Goal: Transaction & Acquisition: Purchase product/service

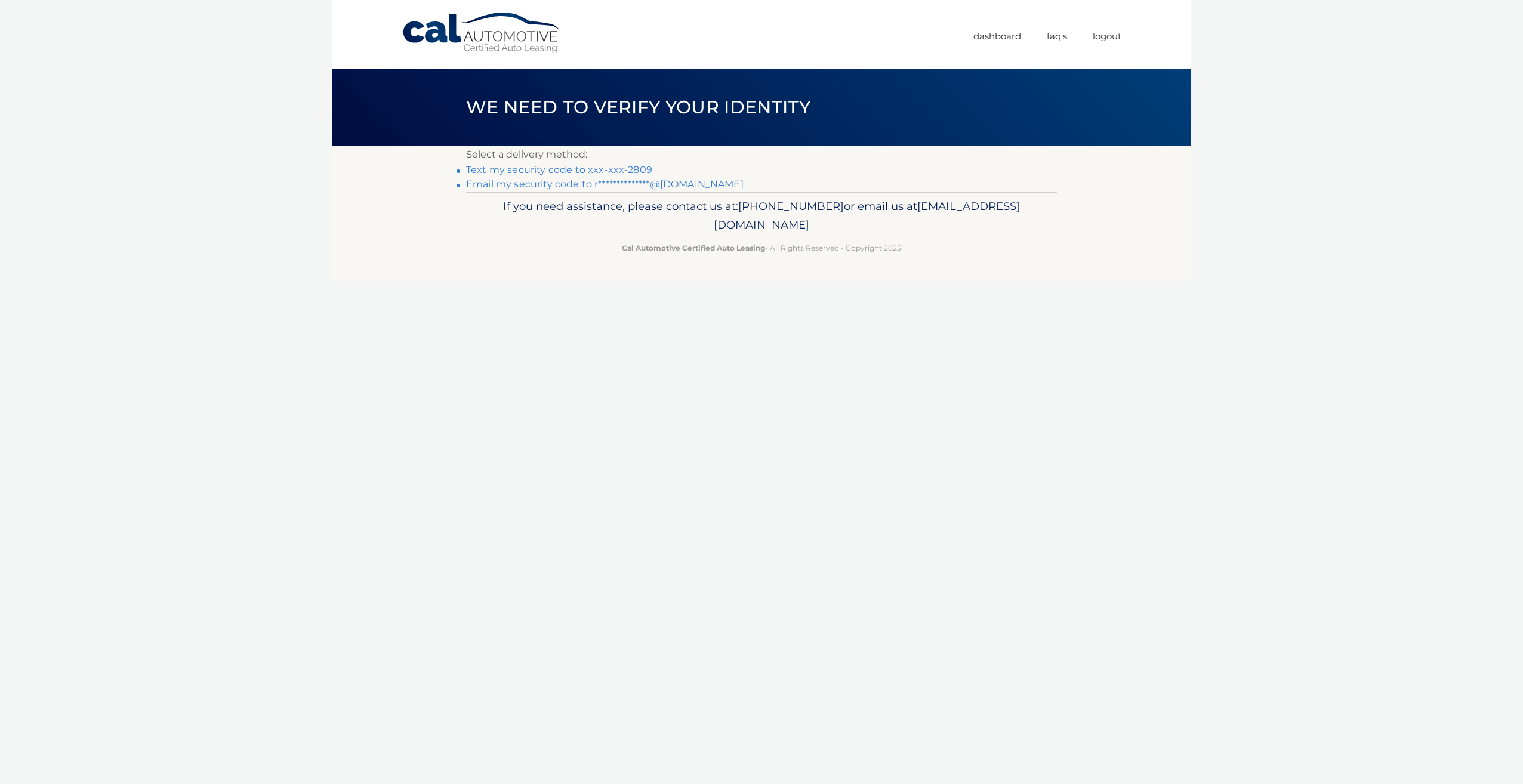
click at [598, 169] on link "Text my security code to xxx-xxx-2809" at bounding box center [559, 169] width 186 height 11
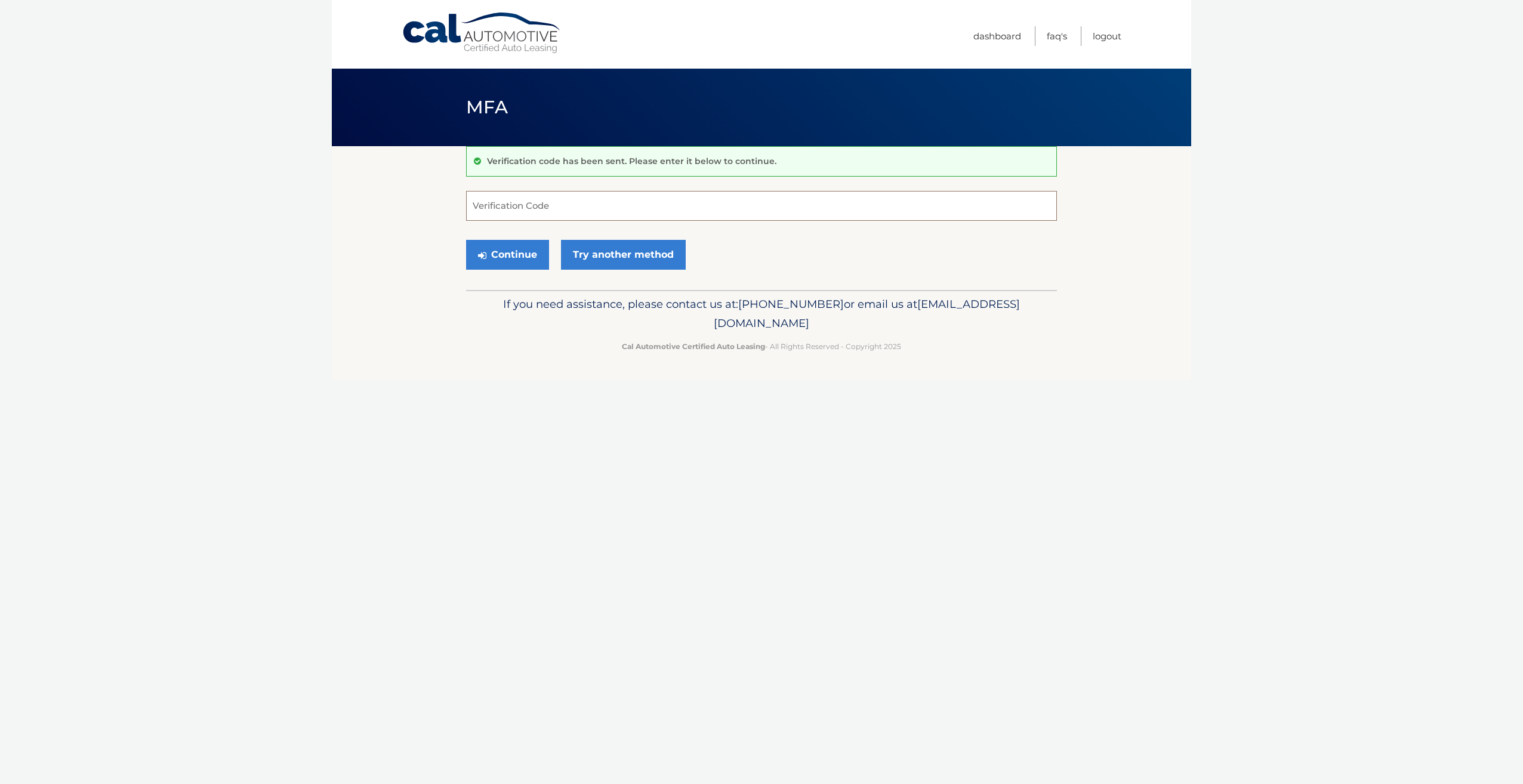
click at [589, 206] on input "Verification Code" at bounding box center [762, 206] width 591 height 30
type input "844573"
click at [533, 253] on button "Continue" at bounding box center [508, 255] width 83 height 30
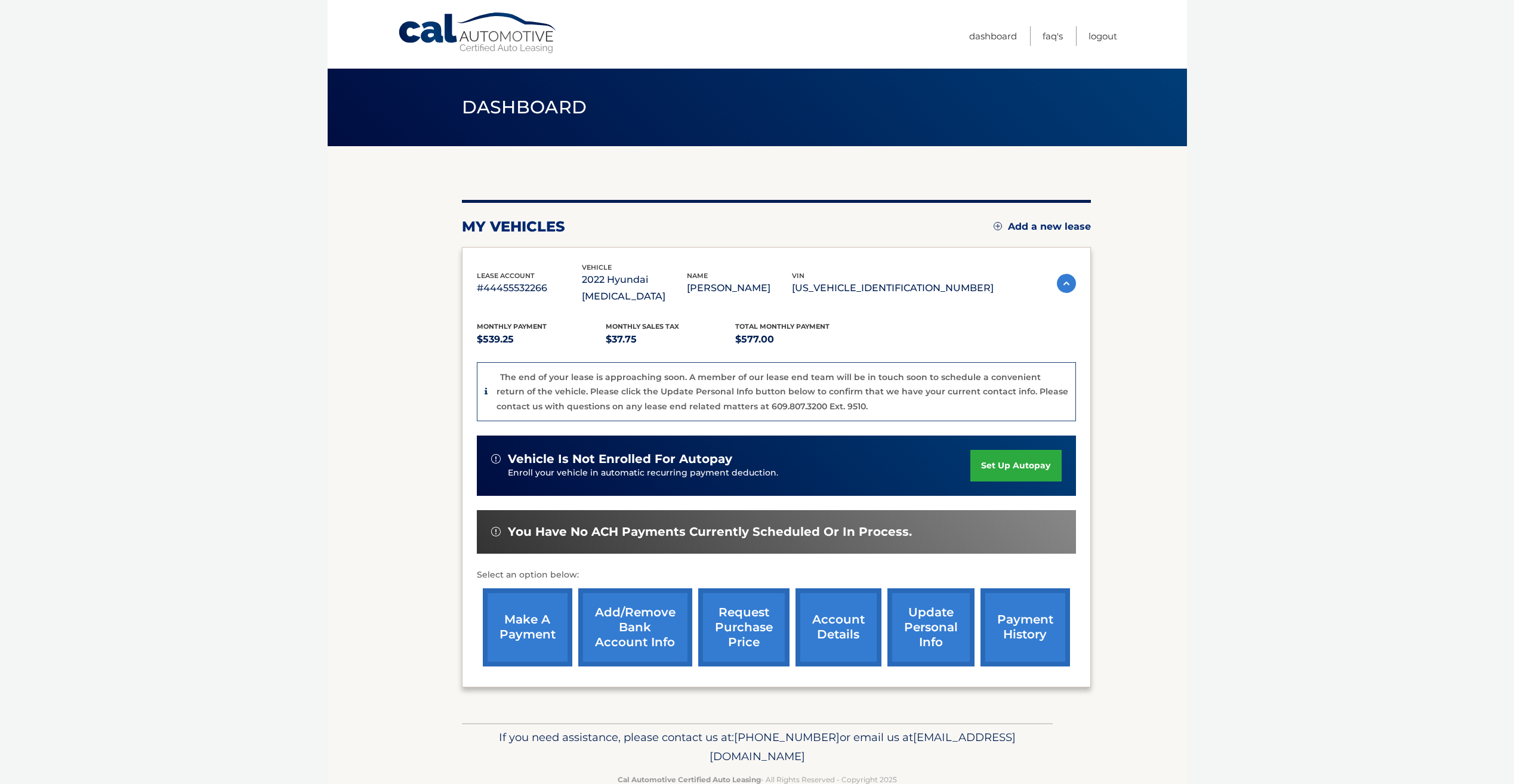
click at [514, 613] on link "make a payment" at bounding box center [527, 627] width 90 height 78
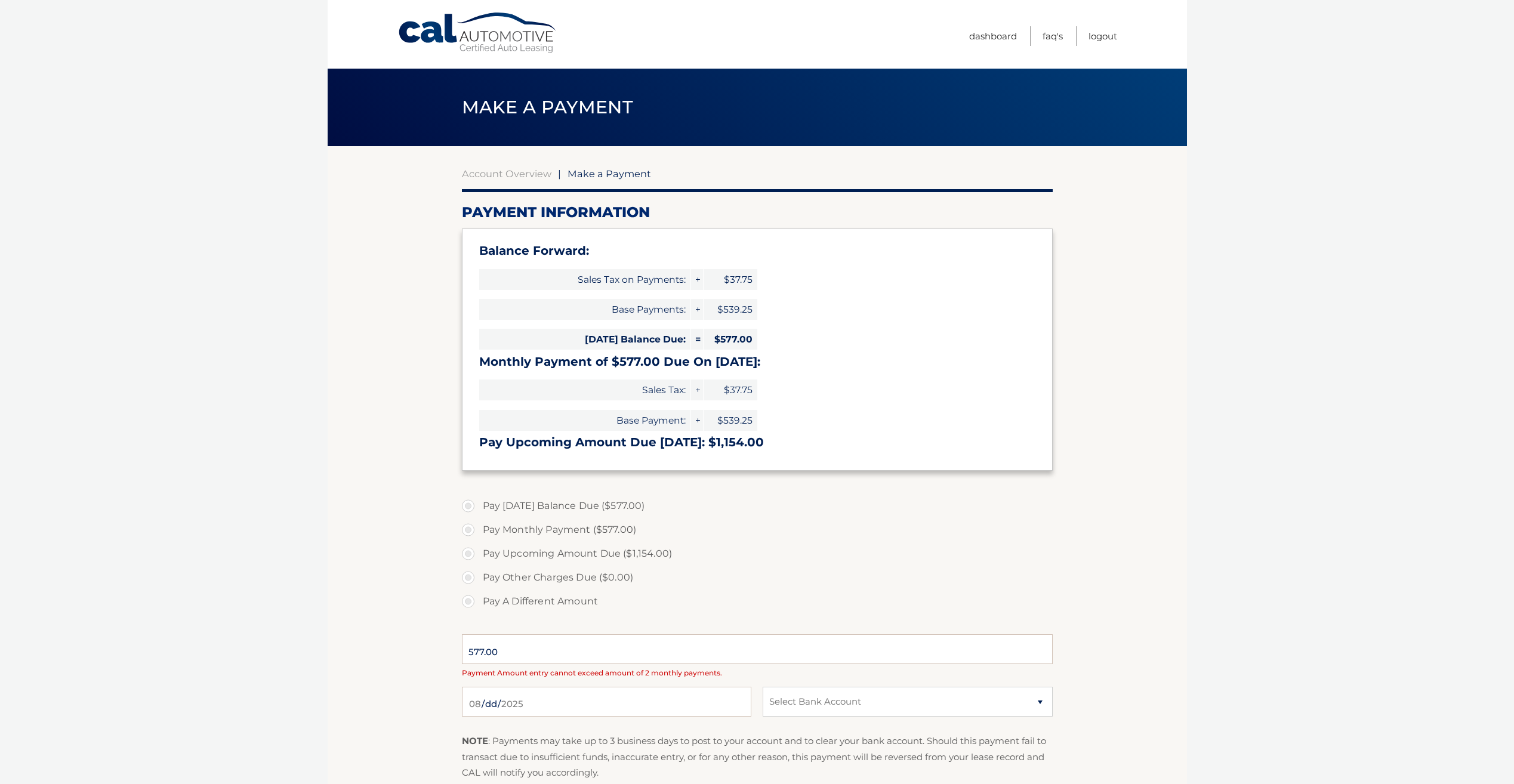
select select "MGUyMDNkZmMtZTY1YS00MDJjLTg3MWMtMDA3MmY1ZTQ4Mzgy"
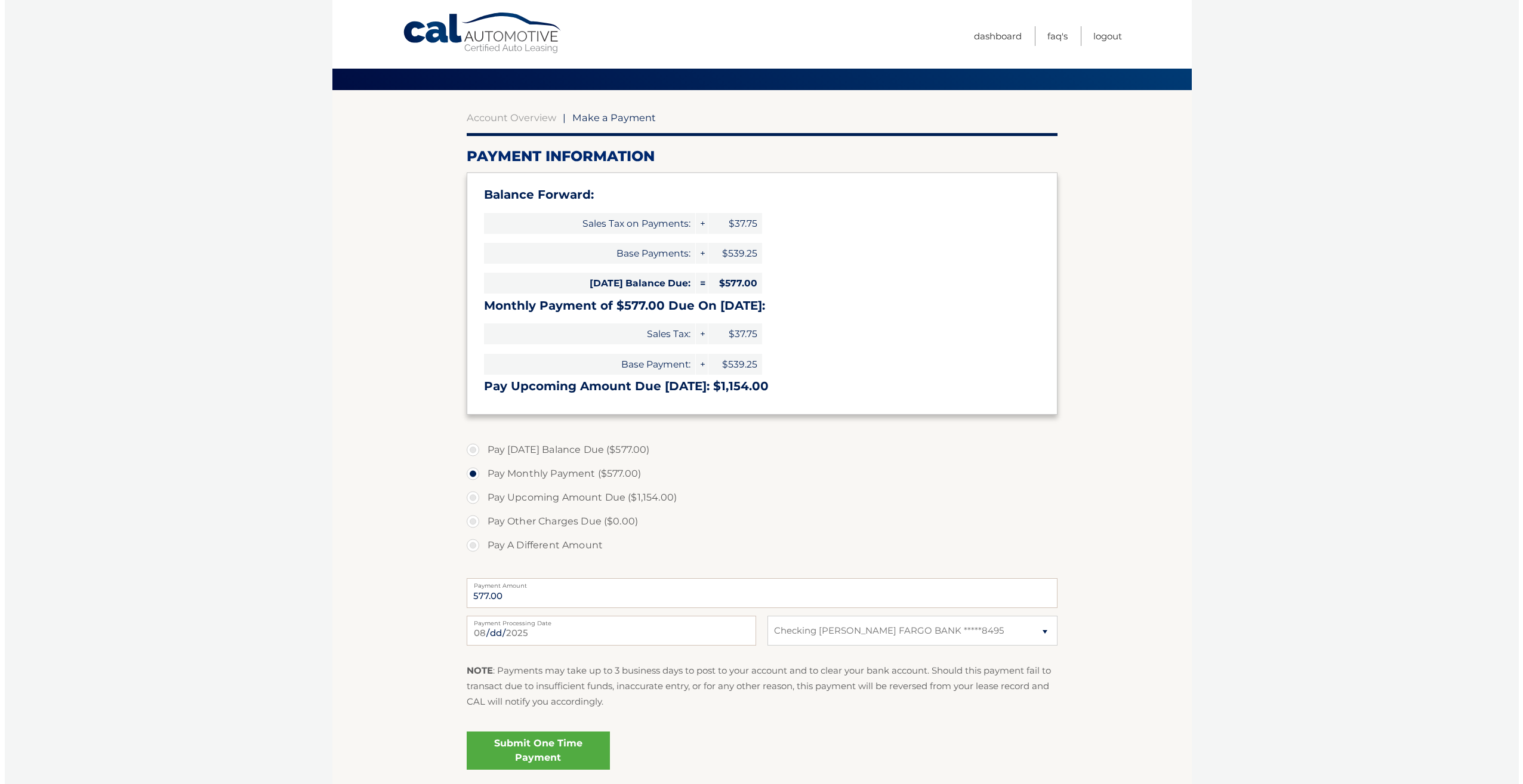
scroll to position [60, 0]
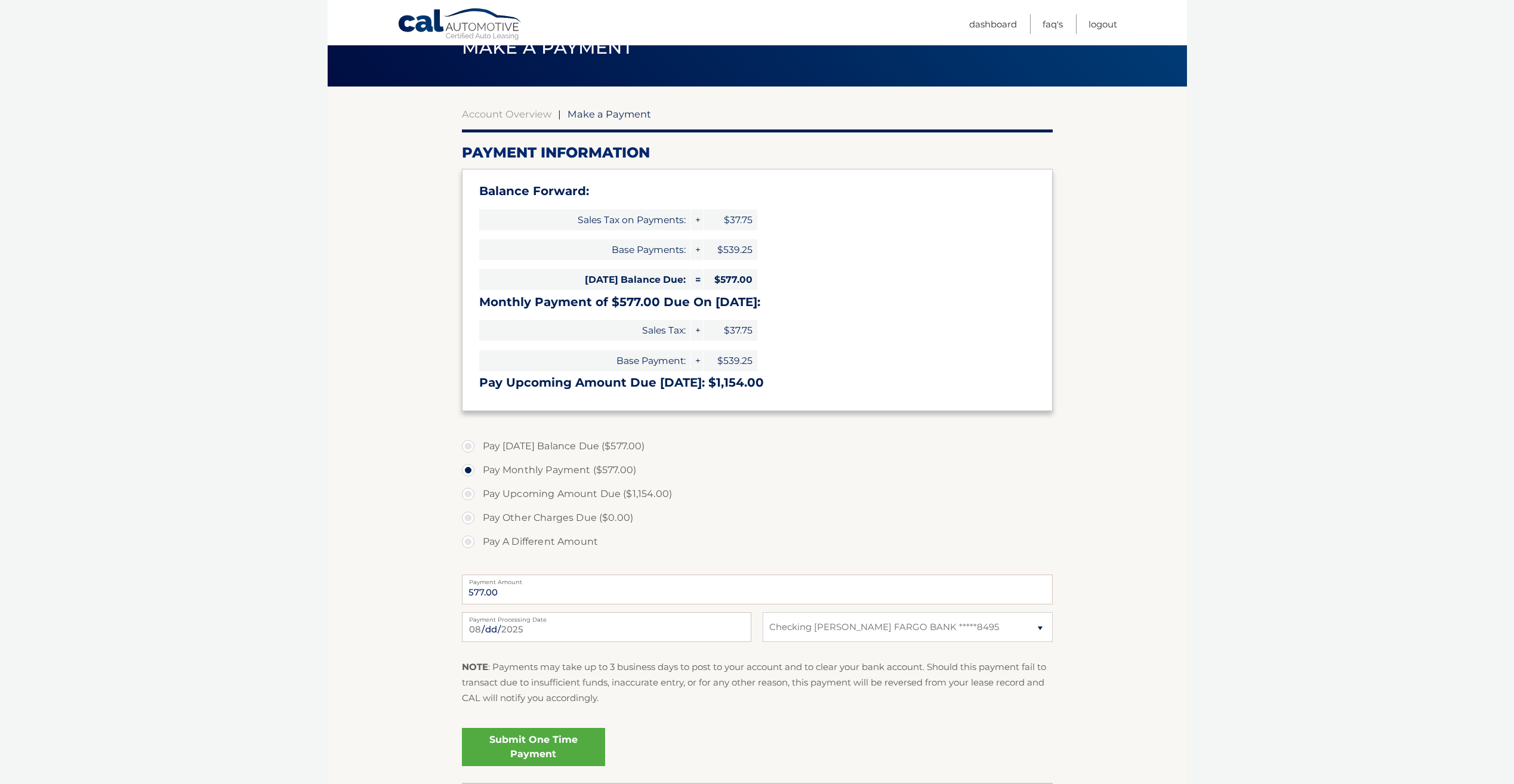
click at [547, 744] on link "Submit One Time Payment" at bounding box center [533, 747] width 144 height 39
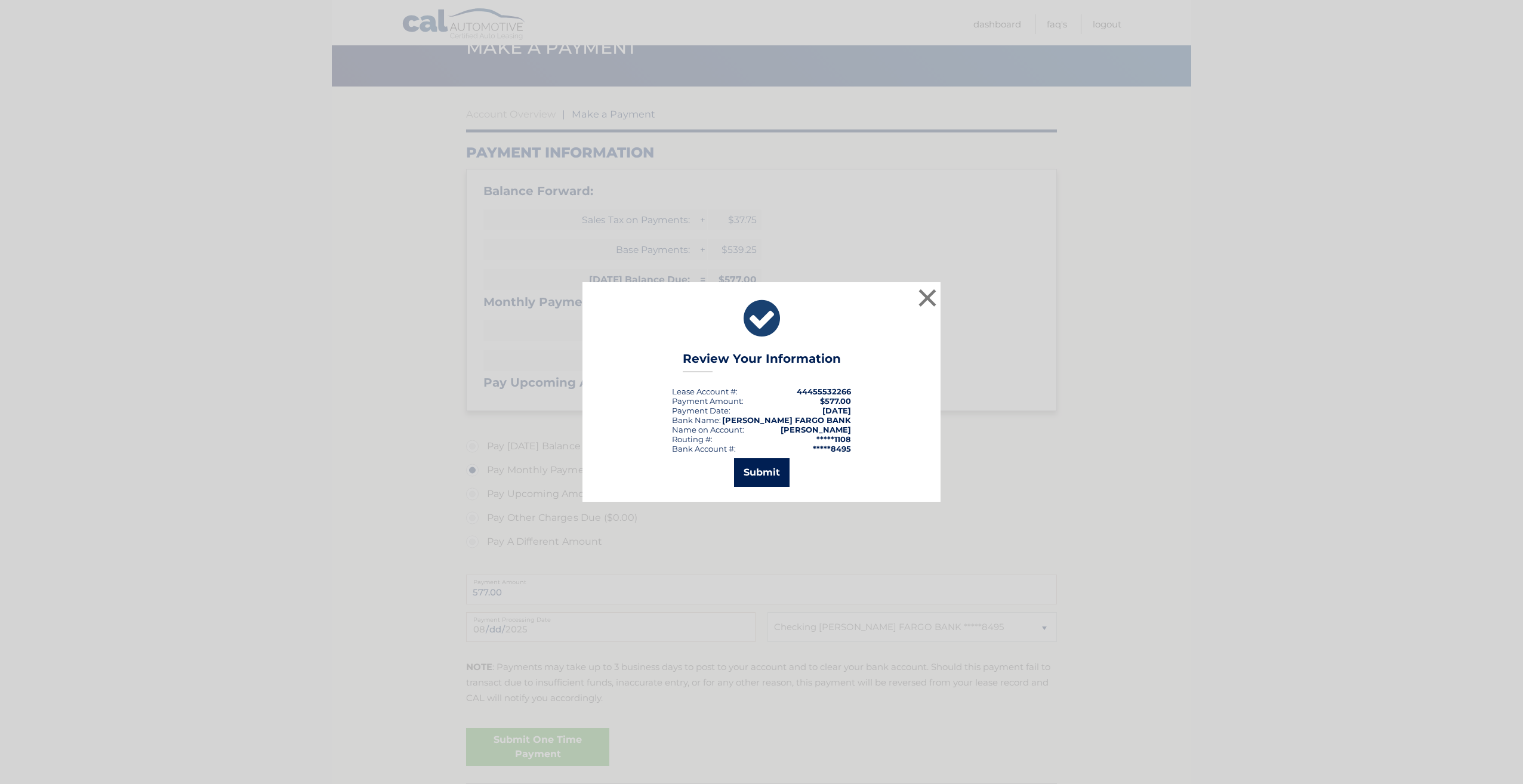
click at [767, 465] on button "Submit" at bounding box center [762, 473] width 55 height 29
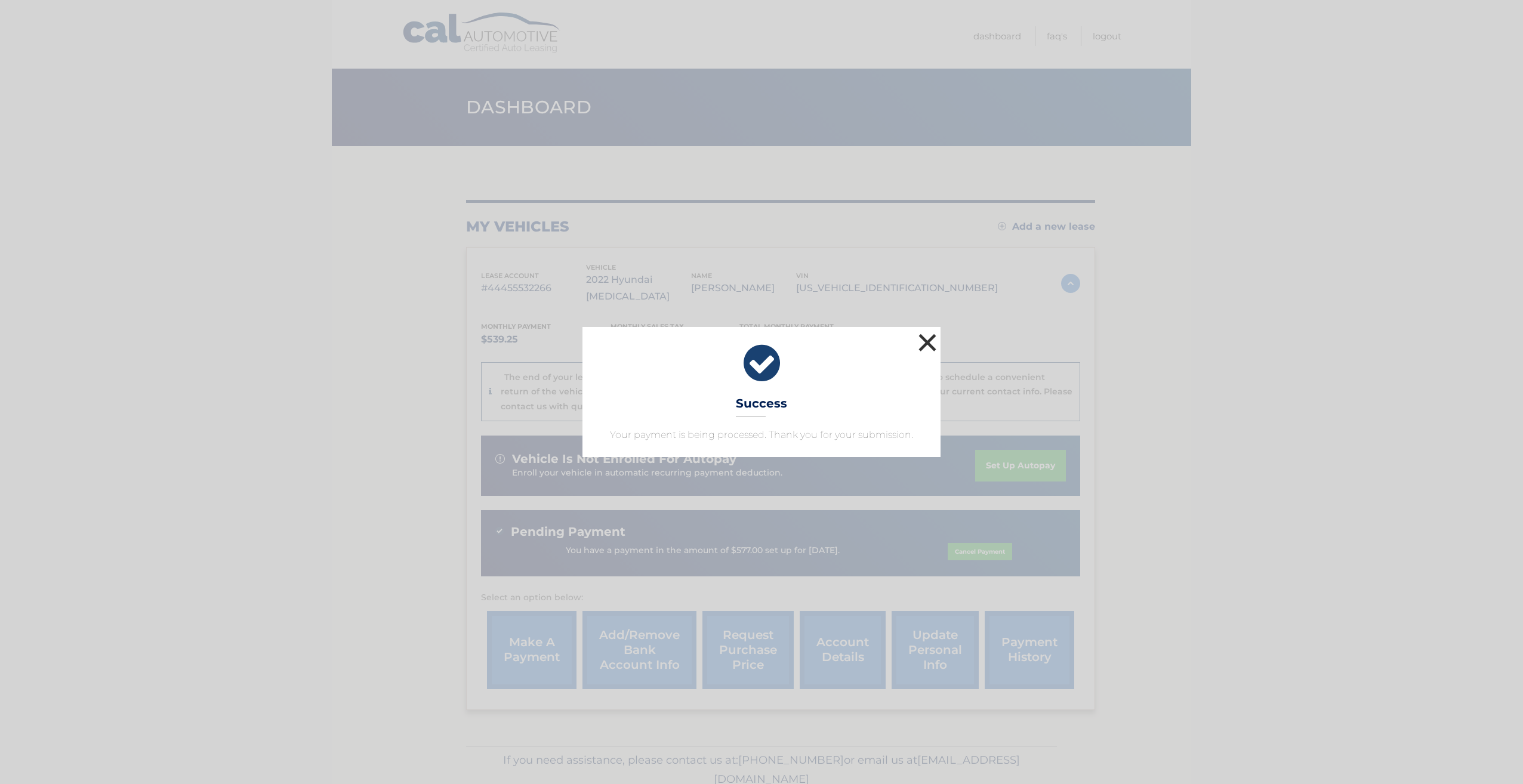
click at [931, 342] on button "×" at bounding box center [928, 343] width 24 height 24
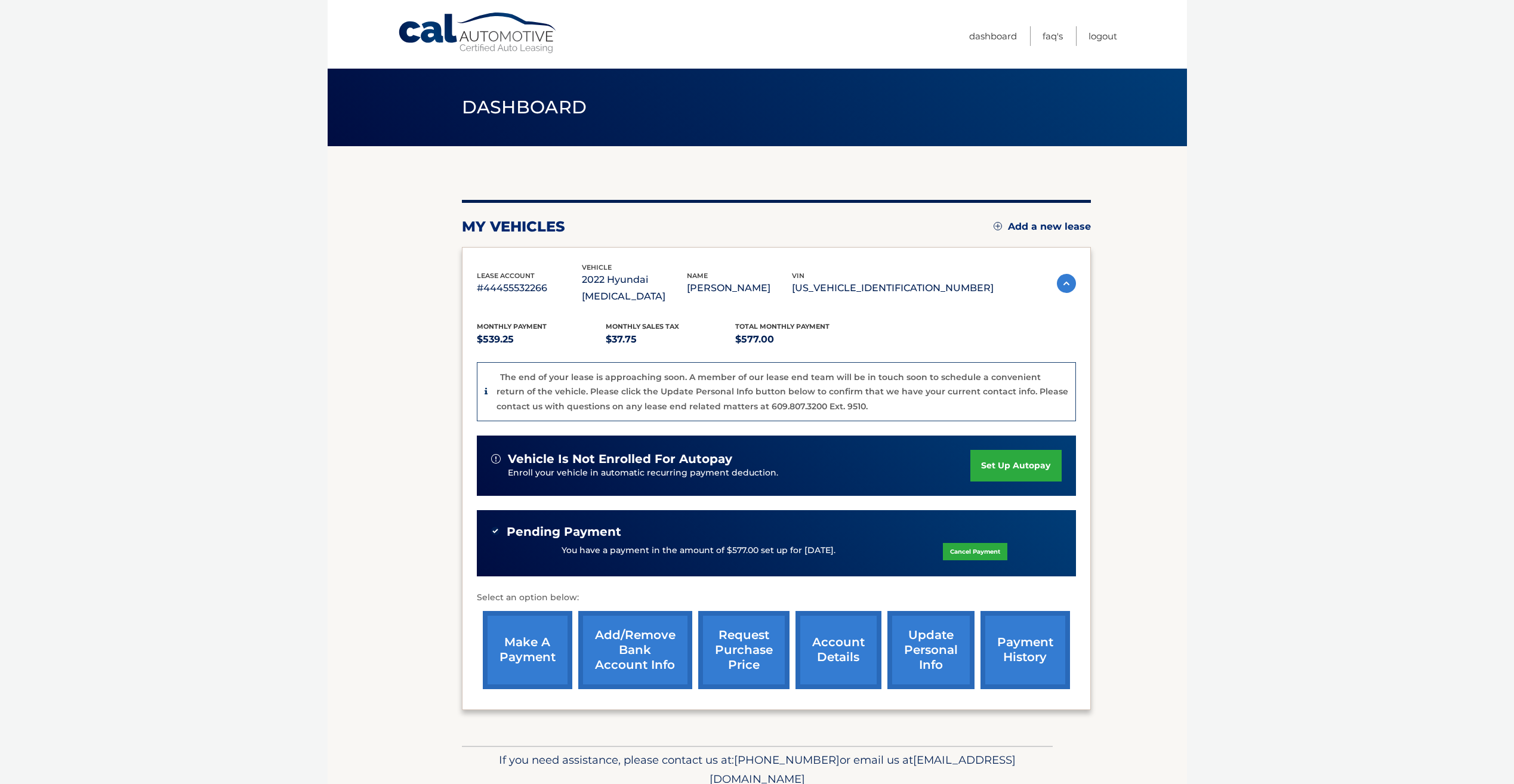
click at [754, 629] on link "request purchase price" at bounding box center [743, 650] width 91 height 78
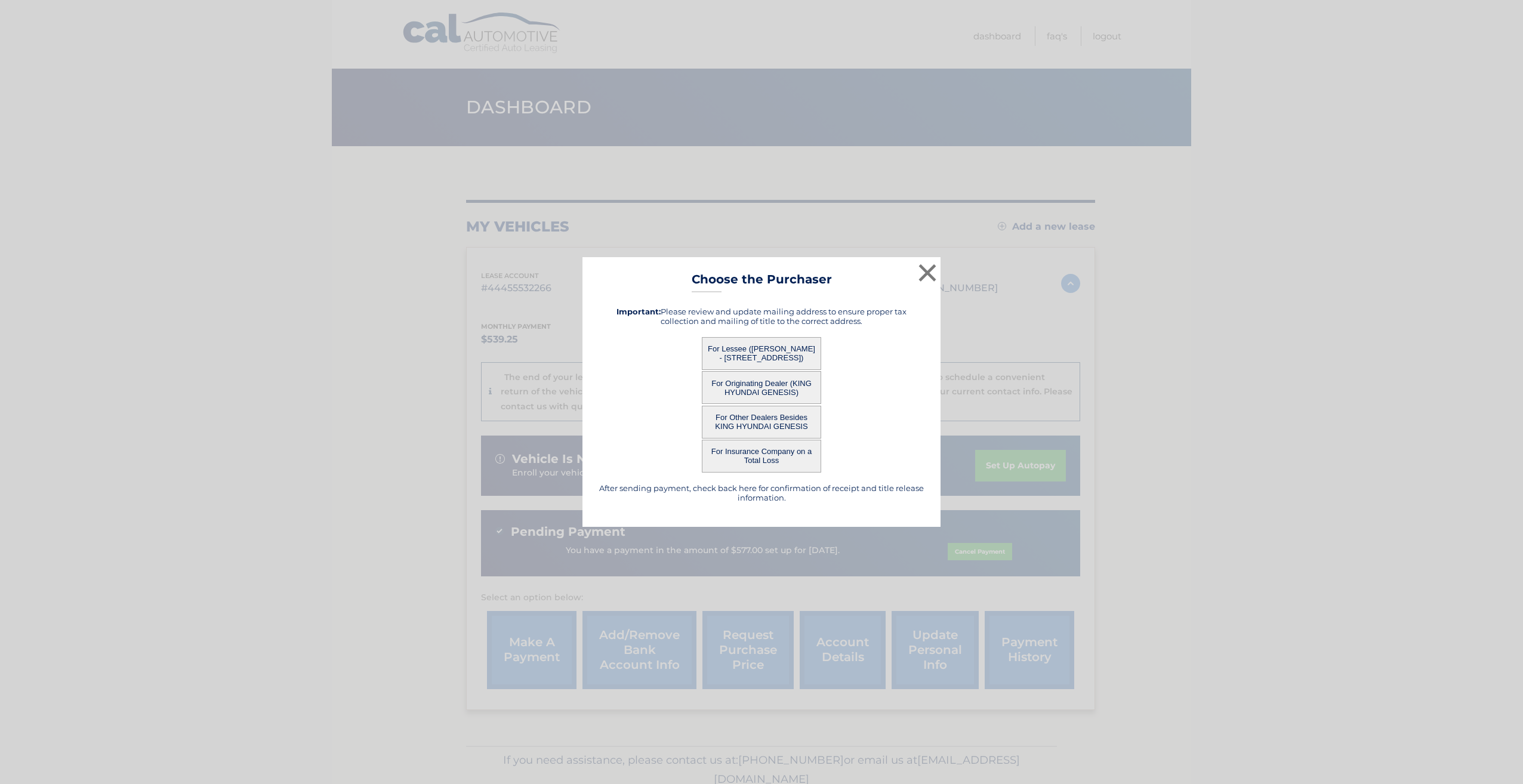
click at [777, 391] on button "For Originating Dealer (KING HYUNDAI GENESIS)" at bounding box center [762, 387] width 119 height 32
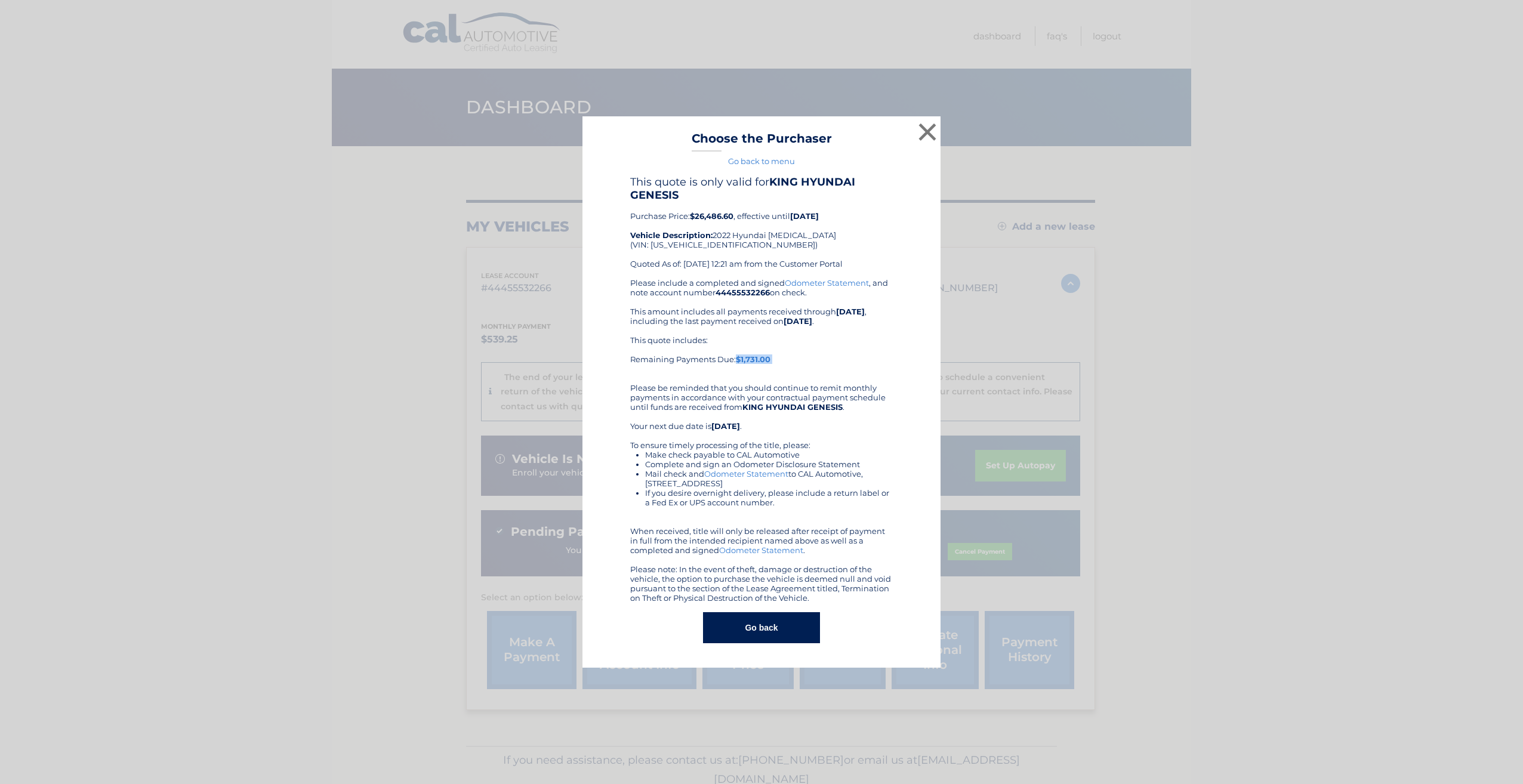
drag, startPoint x: 773, startPoint y: 363, endPoint x: 742, endPoint y: 372, distance: 32.3
click at [742, 372] on div "This quote includes: Remaining Payments Due: $1,731.00" at bounding box center [762, 354] width 263 height 39
drag, startPoint x: 799, startPoint y: 215, endPoint x: 823, endPoint y: 212, distance: 24.2
click at [819, 212] on b "[DATE]" at bounding box center [805, 216] width 29 height 10
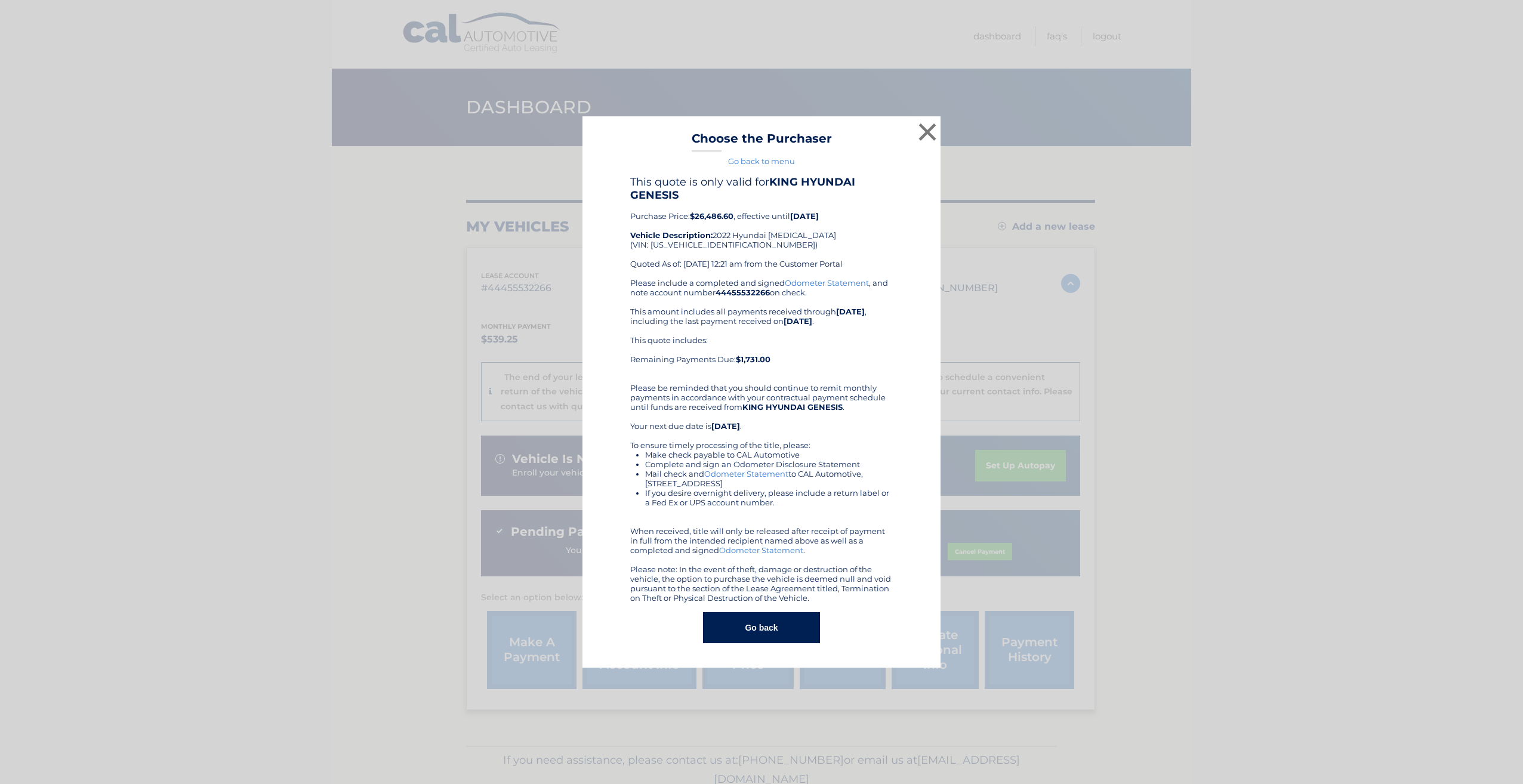
click at [816, 225] on div "This quote is only valid for KING HYUNDAI GENESIS Purchase Price: $26,486.60 , …" at bounding box center [762, 227] width 263 height 103
click at [764, 624] on button "Go back" at bounding box center [762, 628] width 116 height 31
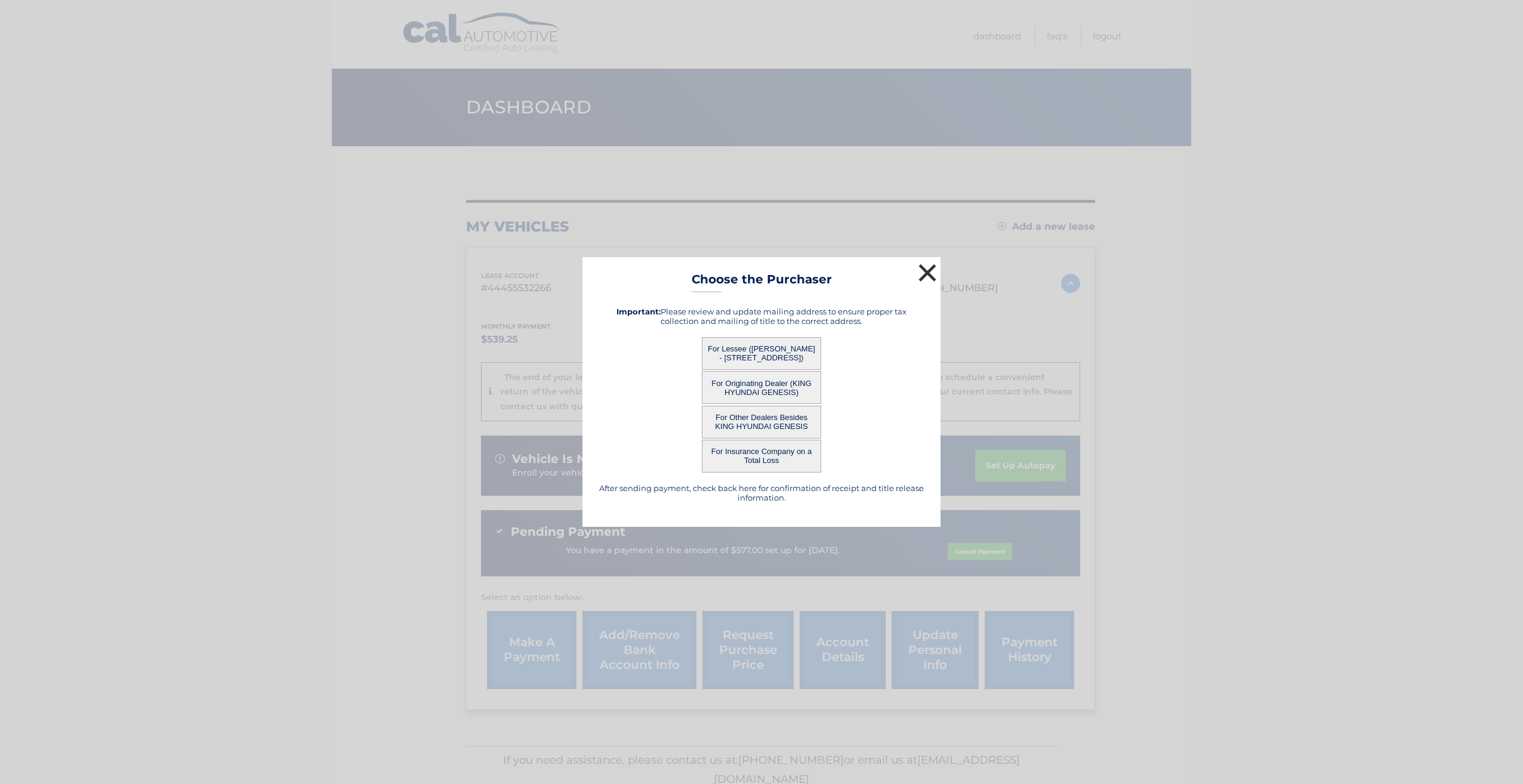
click at [922, 278] on button "×" at bounding box center [928, 273] width 24 height 24
